Goal: Task Accomplishment & Management: Complete application form

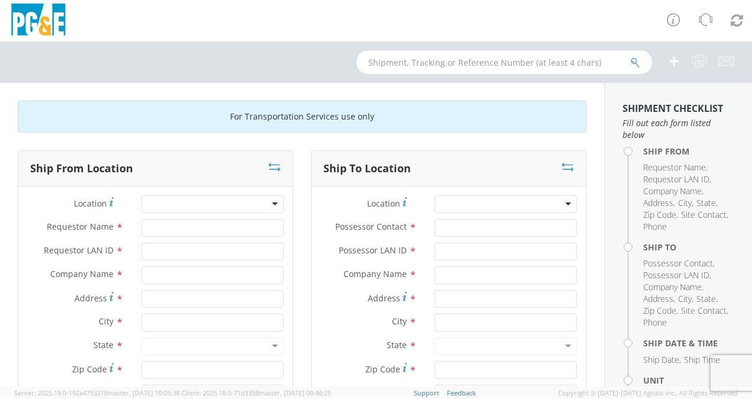
click at [422, 63] on input "text" at bounding box center [505, 62] width 296 height 24
paste input "B42752"
type input "B42752"
click at [639, 61] on icon "submit" at bounding box center [636, 62] width 10 height 11
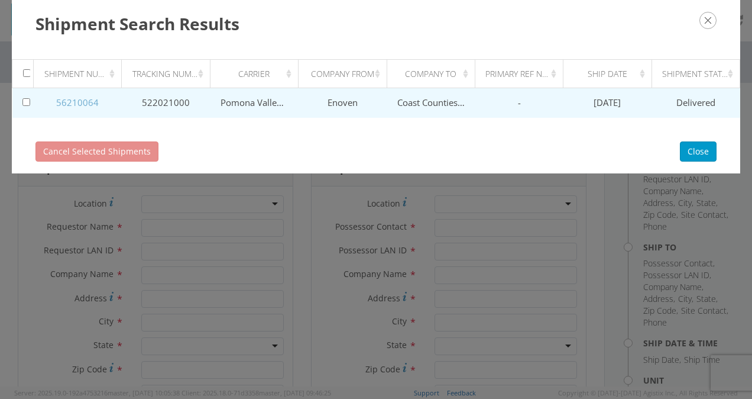
click at [84, 99] on link "56210064" at bounding box center [77, 102] width 43 height 12
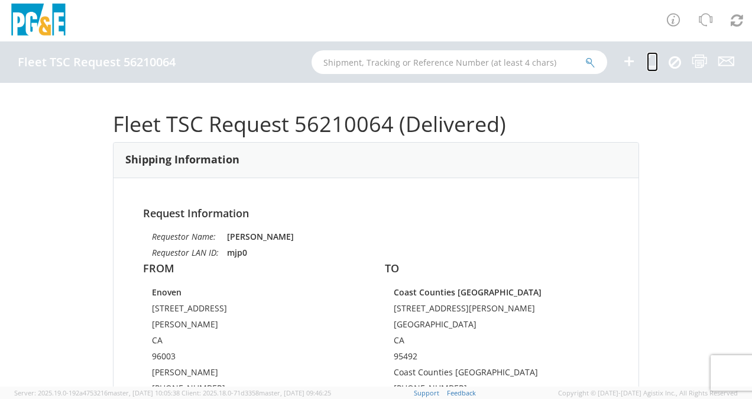
click at [651, 60] on icon at bounding box center [652, 61] width 11 height 15
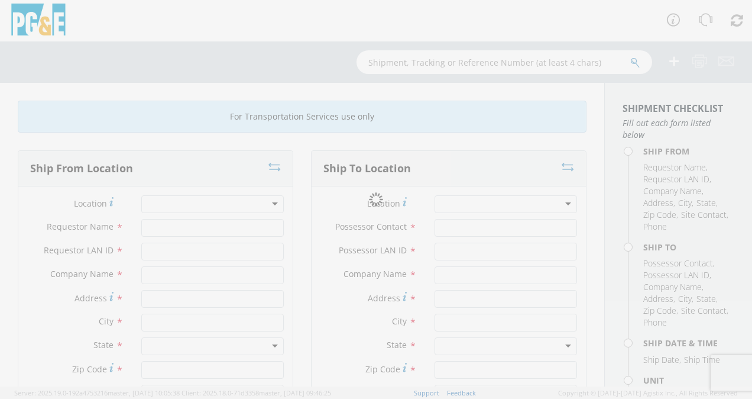
type input "[PERSON_NAME]"
type input "mjp0"
type input "Enoven"
type input "[STREET_ADDRESS]"
type input "[PERSON_NAME]"
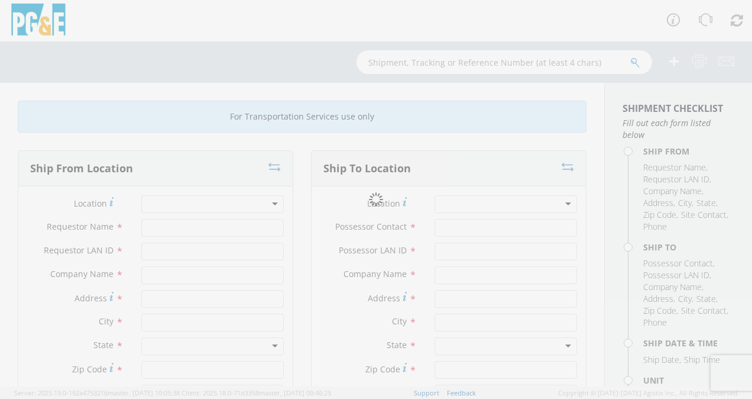
type input "96003"
type input "[PERSON_NAME]"
type input "[PHONE_NUMBER]"
type input "[PERSON_NAME]"
type input "mjp0"
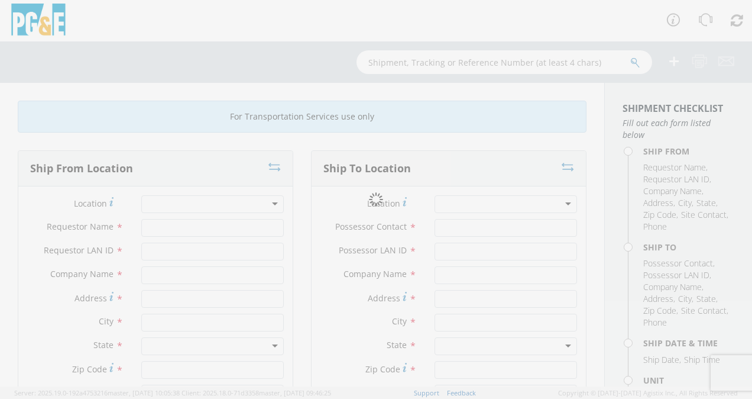
type input "Coast Counties [GEOGRAPHIC_DATA]"
type input "[STREET_ADDRESS][PERSON_NAME]"
type input "[GEOGRAPHIC_DATA]"
type input "95492"
type input "Coast Counties [GEOGRAPHIC_DATA]"
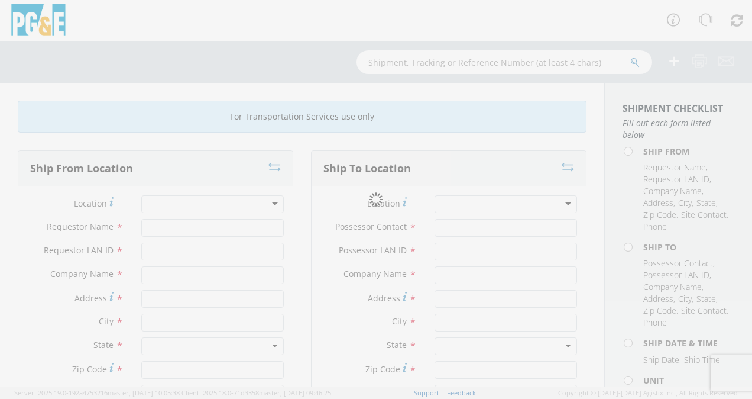
type input "[PHONE_NUMBER]"
type input "[DATE]"
type input "TRUCK; DUMP 10YD 6X4"
type input "0"
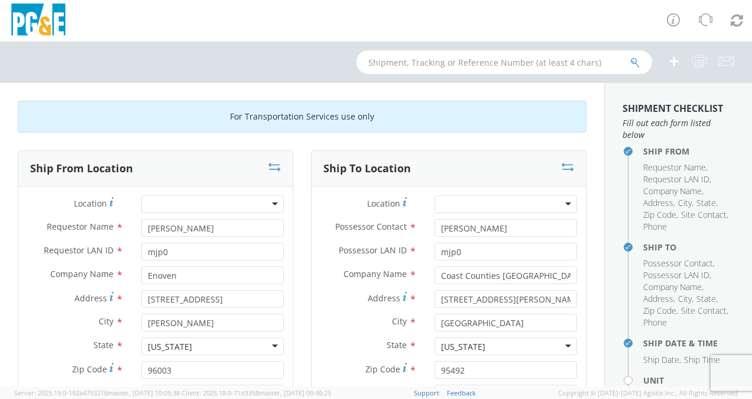
select select "11307"
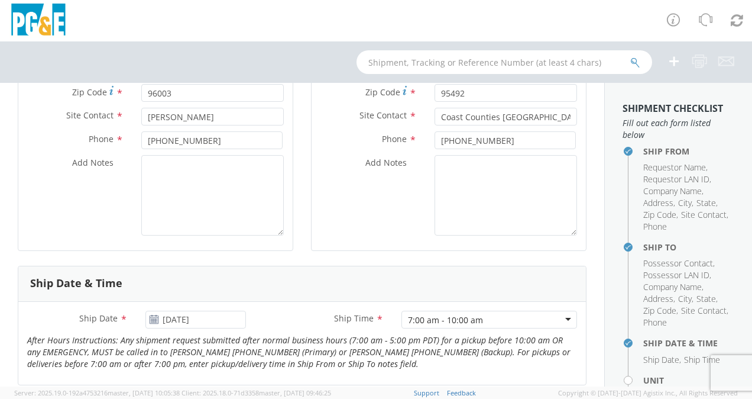
scroll to position [296, 0]
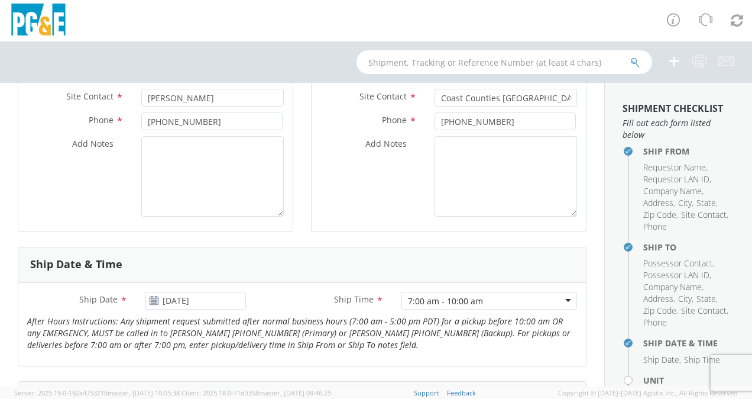
select select "B42752"
drag, startPoint x: 203, startPoint y: 180, endPoint x: 353, endPoint y: 197, distance: 150.0
click at [219, 177] on textarea "Add Notes *" at bounding box center [212, 176] width 143 height 80
type textarea "A"
type textarea "Do not arrive before 8:00 AM"
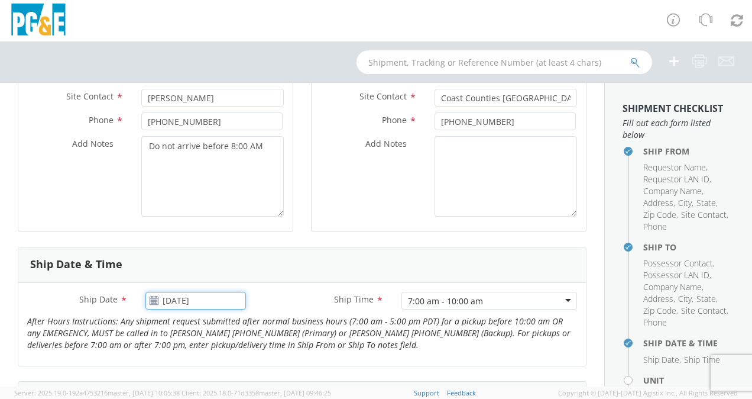
click at [212, 295] on input "[DATE]" at bounding box center [196, 301] width 101 height 18
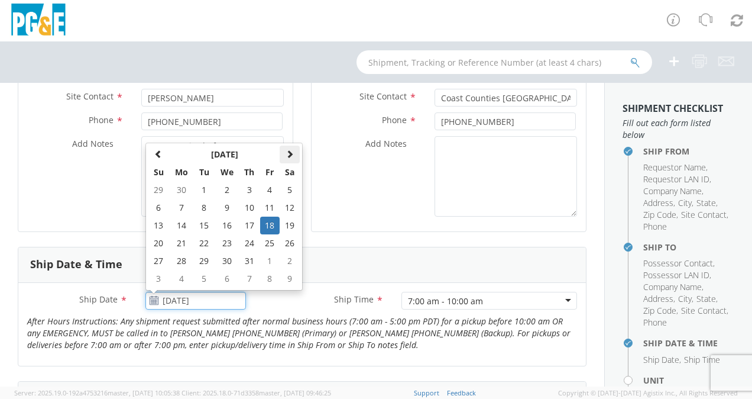
click at [289, 157] on span at bounding box center [290, 154] width 8 height 8
click at [225, 224] on td "17" at bounding box center [227, 225] width 25 height 18
type input "09/17/2025"
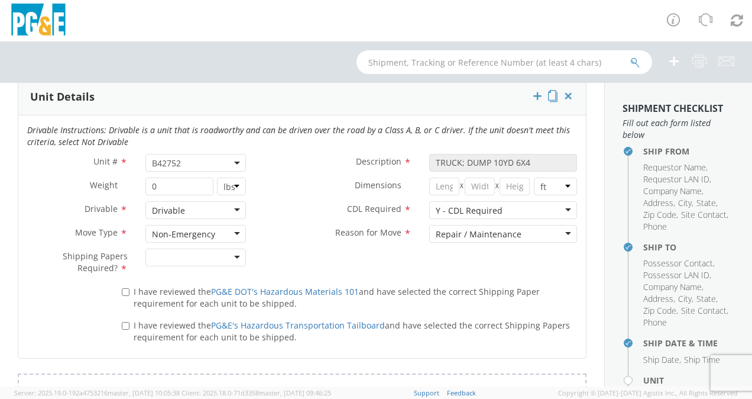
scroll to position [612, 0]
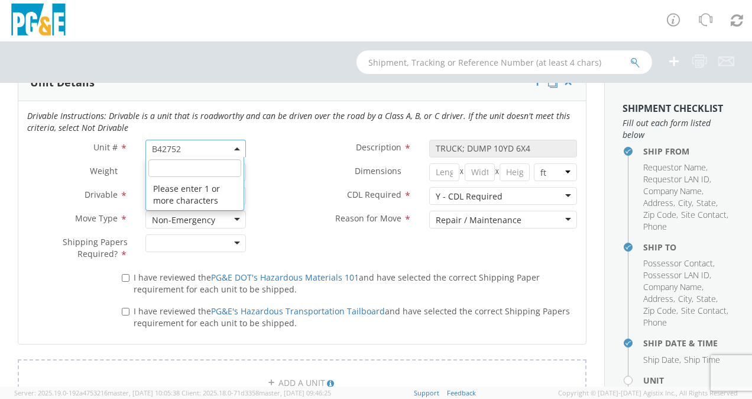
drag, startPoint x: 200, startPoint y: 153, endPoint x: 195, endPoint y: 149, distance: 6.4
click at [199, 153] on span "B42752" at bounding box center [196, 149] width 101 height 18
click at [183, 167] on input "search" at bounding box center [194, 168] width 93 height 18
paste input "B43640"
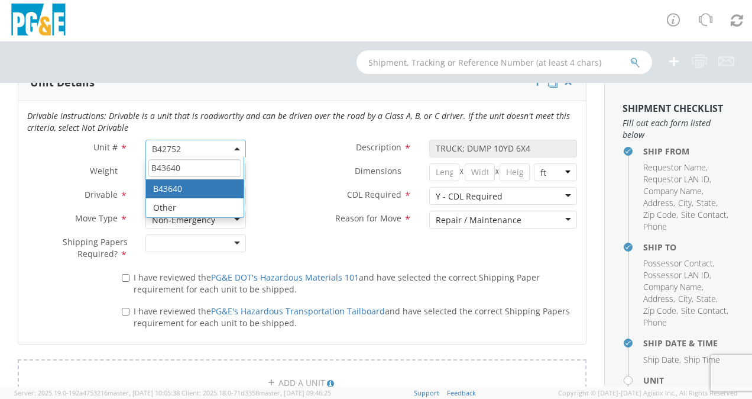
type input "B43640"
type input "TRUCK; DUMP 5YD 33K 4X2"
select select "B43640"
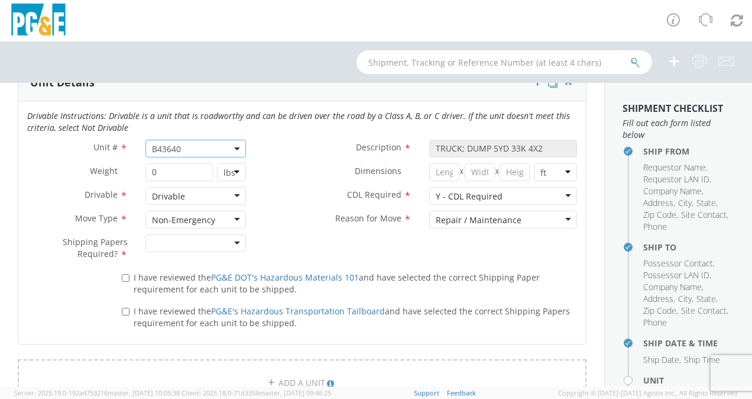
click at [239, 241] on div at bounding box center [196, 243] width 101 height 18
click at [124, 276] on input "I have reviewed the PG&E DOT's Hazardous Materials 101 and have selected the co…" at bounding box center [126, 278] width 8 height 8
checkbox input "true"
click at [125, 309] on input "I have reviewed the PG&E's Hazardous Transportation Tailboard and have selected…" at bounding box center [126, 312] width 8 height 8
checkbox input "true"
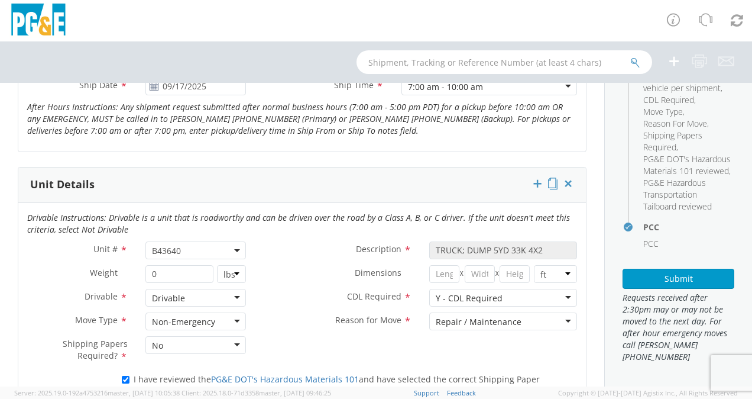
scroll to position [592, 0]
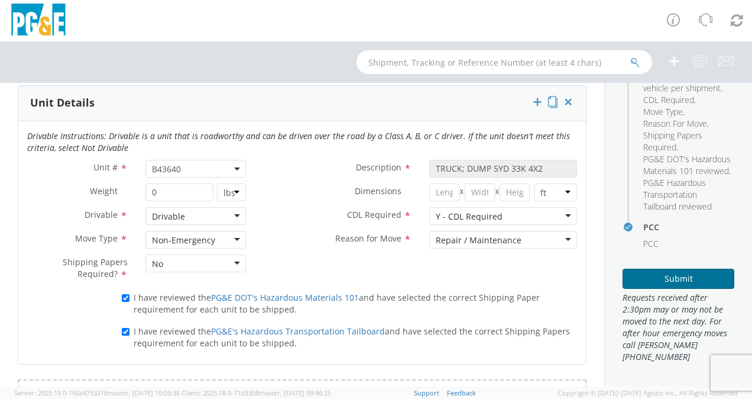
click at [684, 278] on button "Submit" at bounding box center [679, 279] width 112 height 20
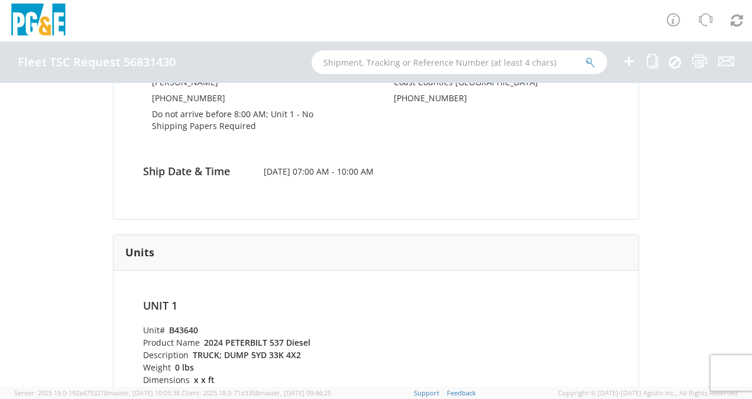
scroll to position [237, 0]
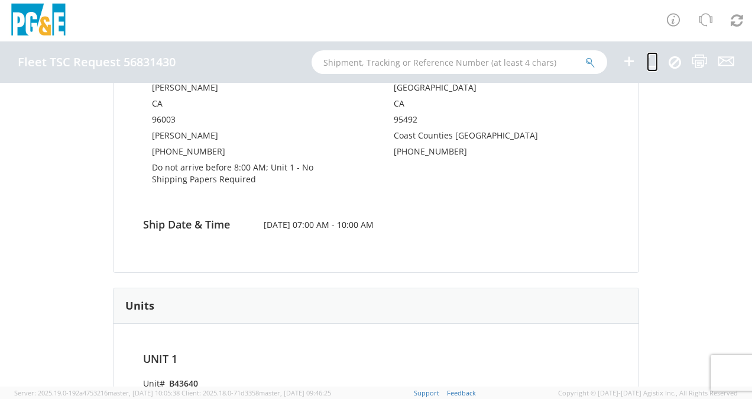
click at [657, 63] on icon at bounding box center [652, 61] width 11 height 15
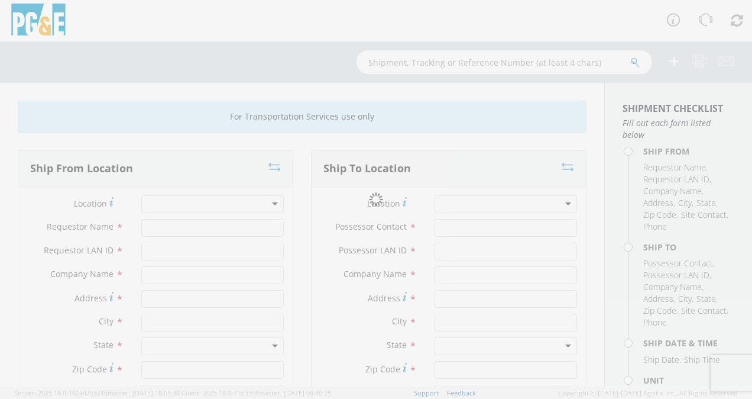
type input "[PERSON_NAME]"
type input "mjp0"
type input "Enoven"
type input "[STREET_ADDRESS]"
type input "[PERSON_NAME]"
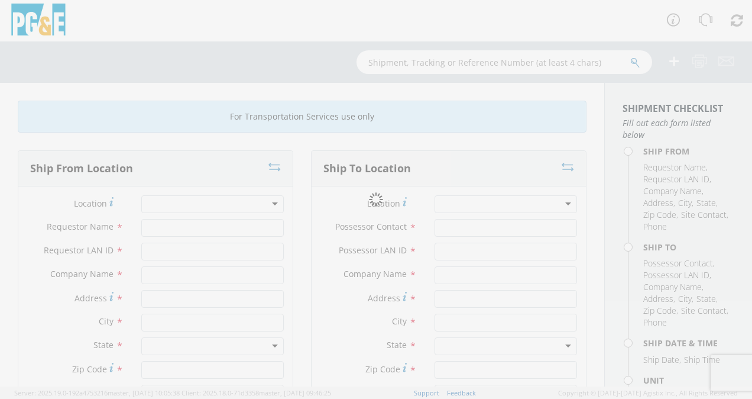
type input "96003"
type input "[PERSON_NAME]"
type input "[PHONE_NUMBER]"
type input "[PERSON_NAME]"
type input "mjp0"
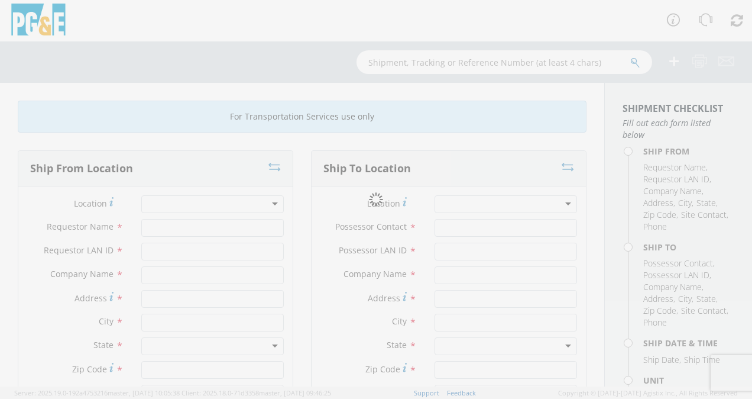
type input "Coast Counties [GEOGRAPHIC_DATA]"
type input "[STREET_ADDRESS][PERSON_NAME]"
type input "[GEOGRAPHIC_DATA]"
type input "95492"
type input "Coast Counties [GEOGRAPHIC_DATA]"
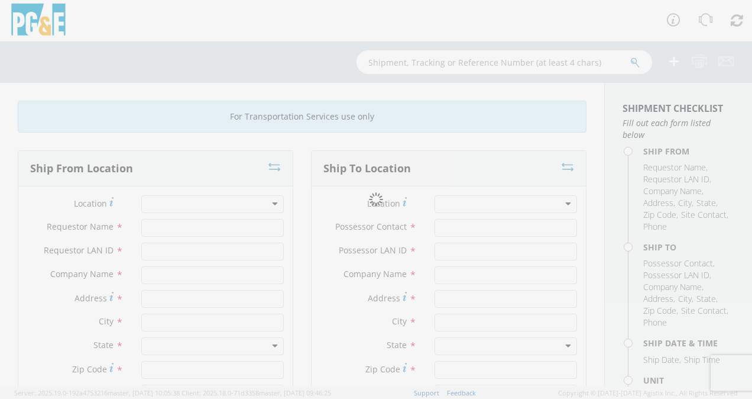
type input "[PHONE_NUMBER]"
type input "09/17/2025"
type input "TRUCK; DUMP 5YD 33K 4X2"
type input "0"
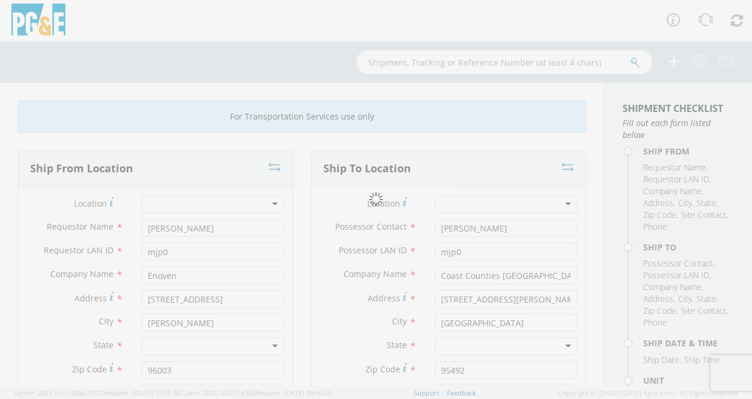
select select "B43640"
select select "11307"
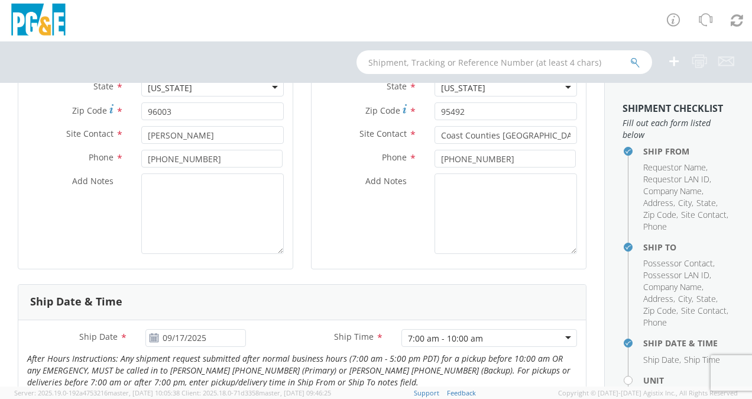
scroll to position [296, 0]
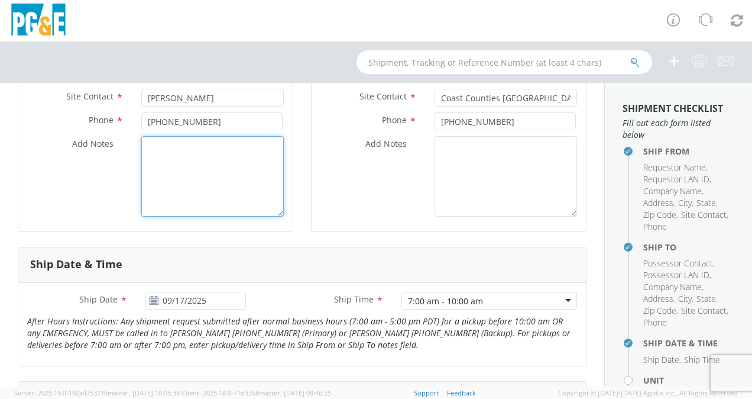
click at [206, 180] on textarea "Add Notes *" at bounding box center [212, 176] width 143 height 80
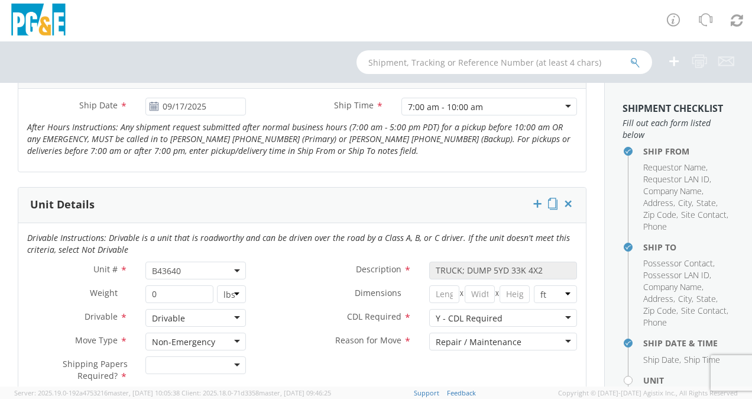
scroll to position [532, 0]
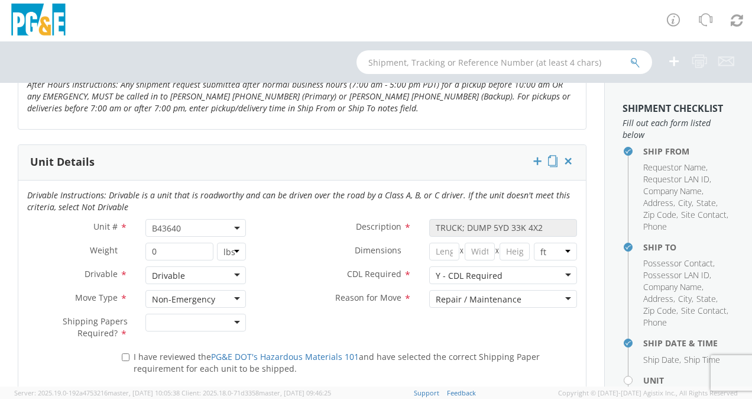
type textarea "Do not arrive before 8:00 AM"
click at [186, 227] on span "B43640" at bounding box center [196, 227] width 88 height 11
click at [182, 244] on input "search" at bounding box center [194, 247] width 93 height 18
paste input "B43650"
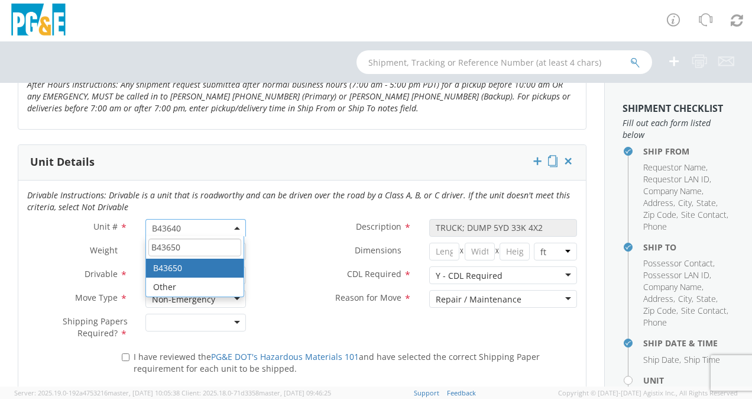
type input "B43650"
select select "B43650"
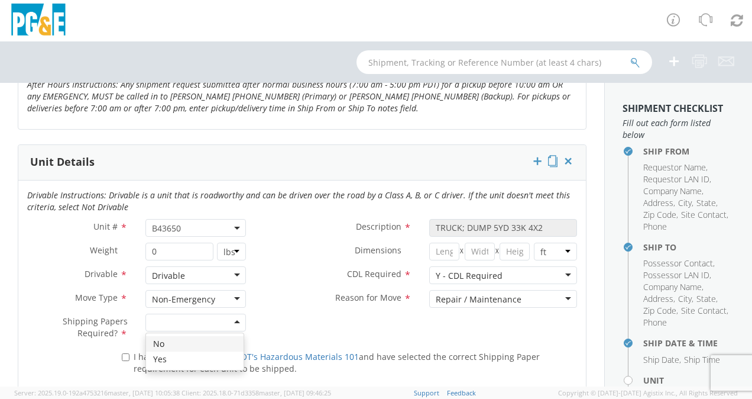
click at [233, 315] on div at bounding box center [196, 323] width 101 height 18
click at [122, 356] on input "I have reviewed the PG&E DOT's Hazardous Materials 101 and have selected the co…" at bounding box center [126, 357] width 8 height 8
checkbox input "true"
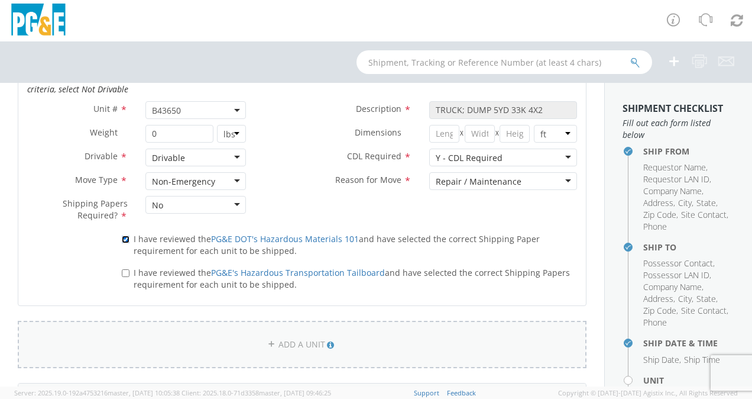
scroll to position [651, 0]
click at [125, 269] on input "I have reviewed the PG&E's Hazardous Transportation Tailboard and have selected…" at bounding box center [126, 273] width 8 height 8
checkbox input "true"
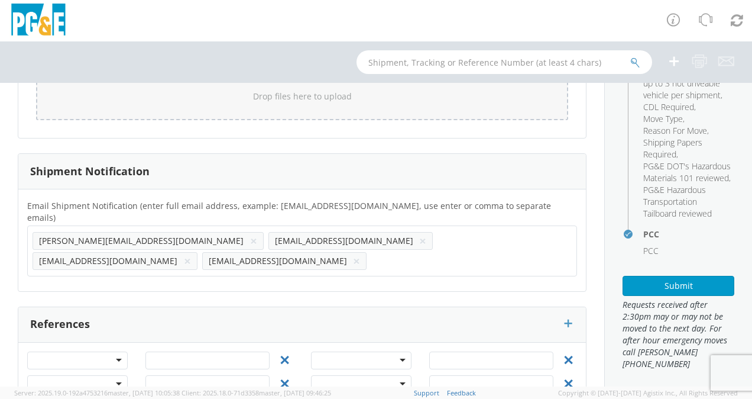
scroll to position [355, 0]
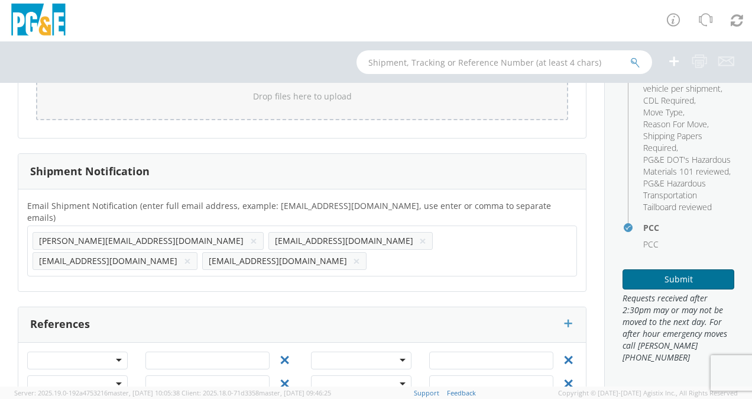
click at [676, 289] on button "Submit" at bounding box center [679, 279] width 112 height 20
